Goal: Transaction & Acquisition: Obtain resource

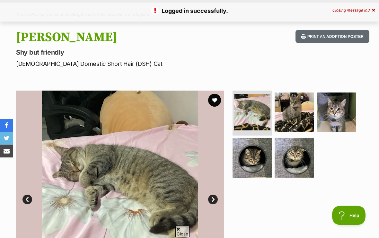
scroll to position [44, 0]
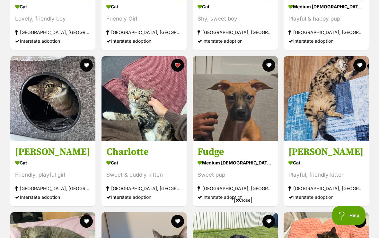
click at [363, 63] on button "favourite" at bounding box center [359, 65] width 13 height 13
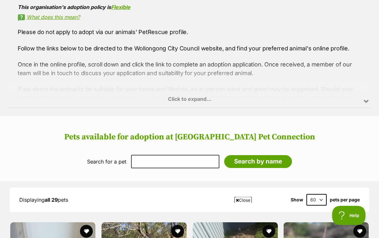
scroll to position [361, 0]
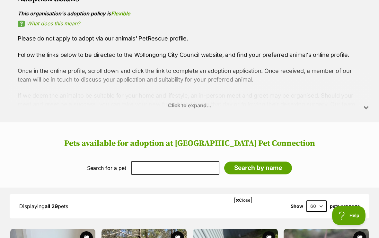
click at [195, 105] on div "Click to expand..." at bounding box center [189, 89] width 363 height 50
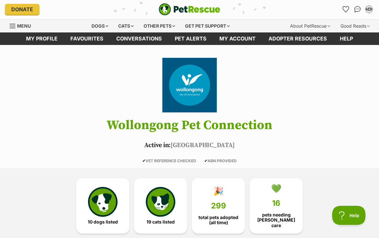
scroll to position [0, 0]
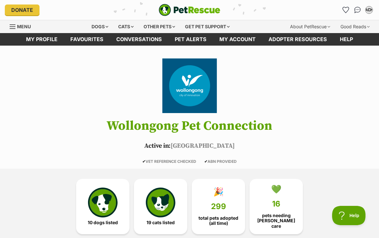
click at [344, 11] on icon "Favourites" at bounding box center [346, 10] width 6 height 6
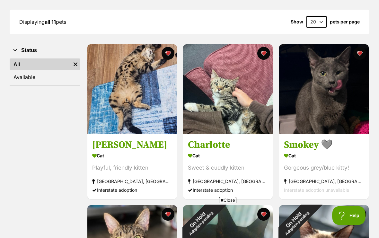
scroll to position [87, 0]
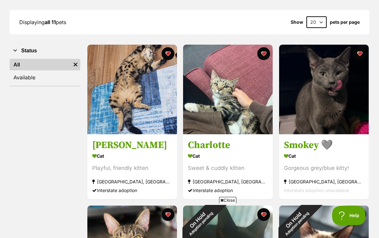
click at [233, 98] on img at bounding box center [228, 90] width 90 height 90
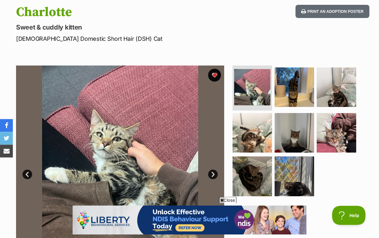
scroll to position [68, 0]
click at [298, 175] on img at bounding box center [293, 175] width 39 height 39
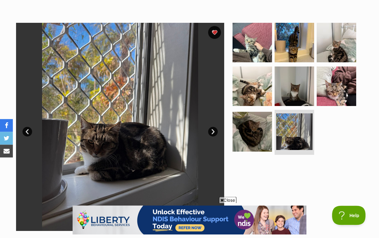
scroll to position [111, 0]
click at [262, 133] on img at bounding box center [251, 131] width 39 height 39
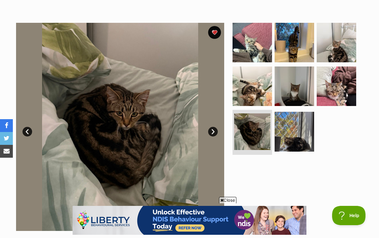
click at [338, 91] on img at bounding box center [336, 85] width 39 height 39
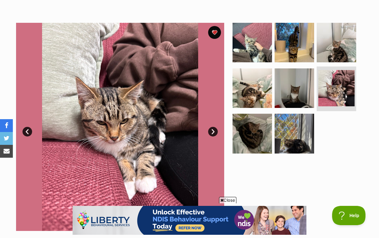
click at [304, 93] on img at bounding box center [293, 87] width 39 height 39
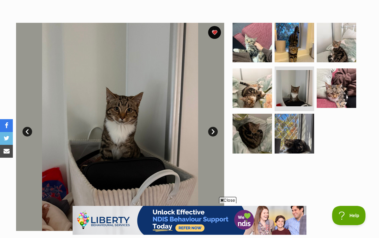
click at [255, 90] on img at bounding box center [251, 87] width 39 height 39
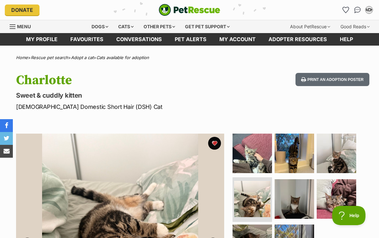
scroll to position [0, 0]
click at [130, 29] on div "Cats" at bounding box center [126, 26] width 24 height 13
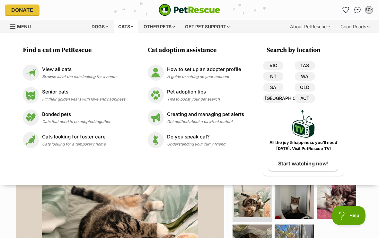
click at [50, 74] on div "View all cats Browse all of the cats looking for a home" at bounding box center [79, 73] width 74 height 14
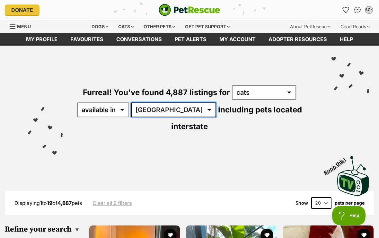
click at [171, 109] on select "Australia ACT NSW NT QLD SA TAS VIC WA" at bounding box center [173, 109] width 85 height 15
select select "[GEOGRAPHIC_DATA]"
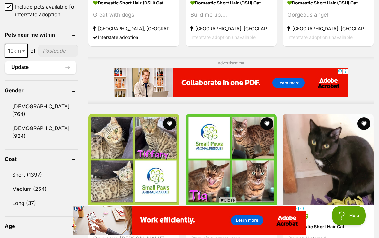
scroll to position [498, 0]
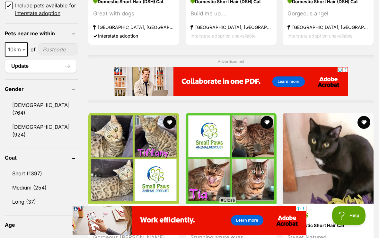
click at [25, 120] on link "[DEMOGRAPHIC_DATA] (924)" at bounding box center [41, 130] width 73 height 21
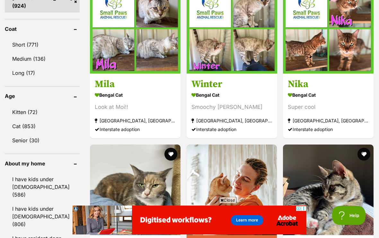
scroll to position [627, 0]
click at [251, 63] on img at bounding box center [232, 28] width 91 height 91
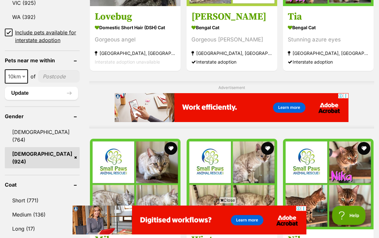
scroll to position [464, 0]
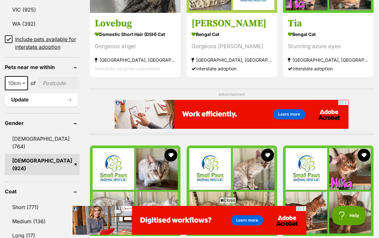
click at [22, 84] on b at bounding box center [23, 84] width 3 height 2
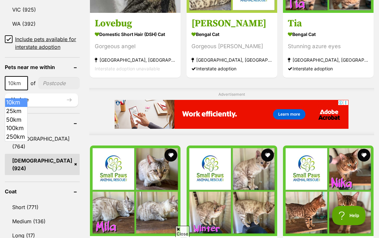
scroll to position [0, 0]
select select "50"
click at [46, 88] on input"] "postcode" at bounding box center [59, 83] width 40 height 12
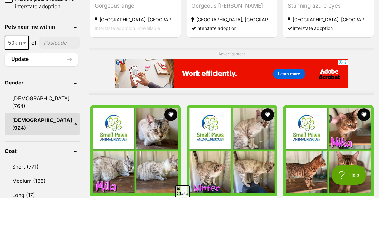
type input"] "2541"
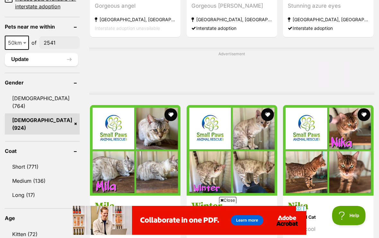
click at [22, 66] on button "Update" at bounding box center [41, 59] width 73 height 13
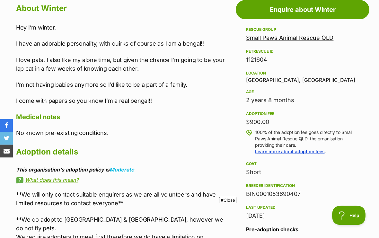
scroll to position [362, 0]
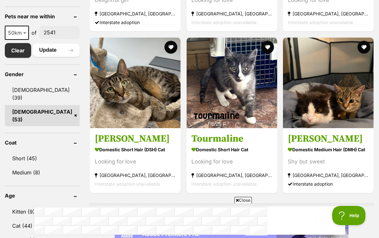
scroll to position [349, 0]
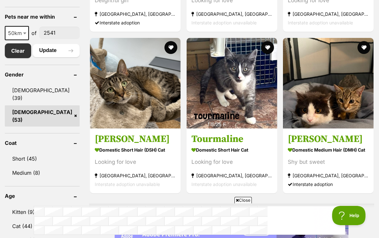
click at [253, 94] on img at bounding box center [232, 83] width 91 height 91
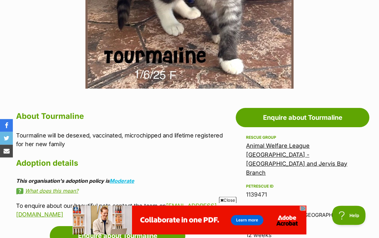
scroll to position [253, 0]
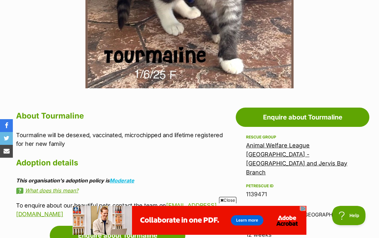
click at [276, 151] on link "Animal Welfare League NSW - Nowra and Jervis Bay Branch" at bounding box center [296, 159] width 101 height 34
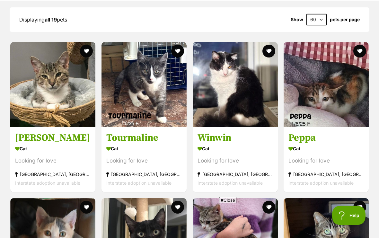
scroll to position [660, 0]
click at [156, 72] on img at bounding box center [143, 84] width 85 height 85
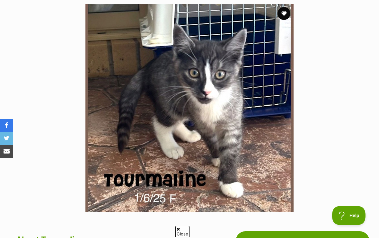
scroll to position [156, 0]
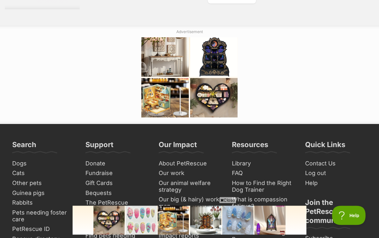
scroll to position [1550, 0]
